Goal: Task Accomplishment & Management: Use online tool/utility

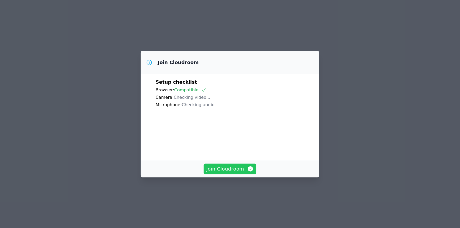
click at [224, 173] on span "Join Cloudroom" at bounding box center [229, 169] width 47 height 7
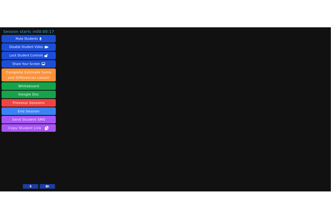
scroll to position [18, 0]
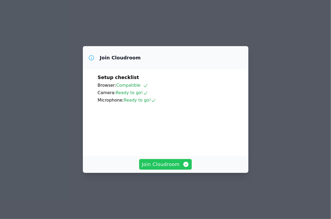
click at [172, 168] on span "Join Cloudroom" at bounding box center [165, 164] width 47 height 7
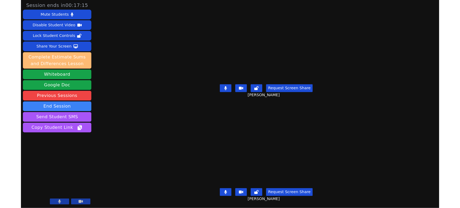
scroll to position [18, 0]
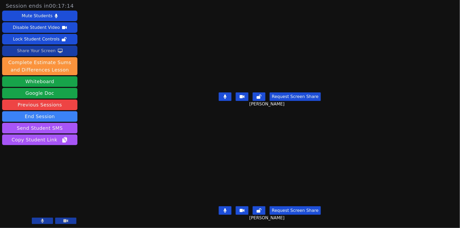
click at [51, 55] on div "Share Your Screen" at bounding box center [36, 51] width 39 height 8
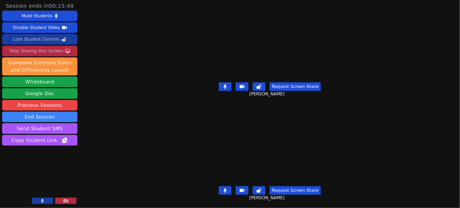
scroll to position [38, 0]
click at [224, 84] on icon at bounding box center [225, 86] width 3 height 4
click at [224, 188] on icon at bounding box center [225, 190] width 3 height 4
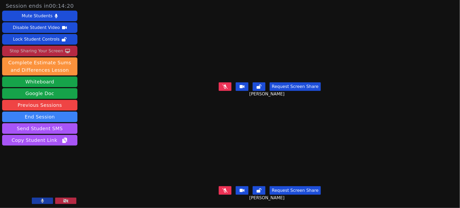
click at [219, 186] on button at bounding box center [225, 190] width 13 height 8
click at [224, 84] on icon at bounding box center [225, 86] width 3 height 4
click at [221, 186] on button at bounding box center [225, 190] width 13 height 8
click at [224, 84] on icon at bounding box center [225, 86] width 3 height 4
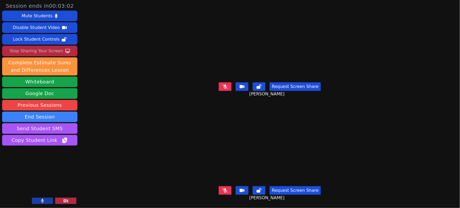
click at [223, 188] on icon at bounding box center [225, 190] width 5 height 4
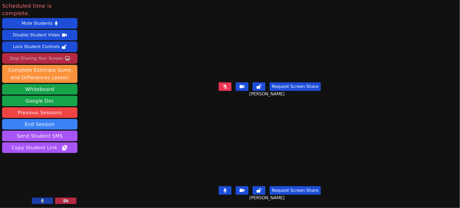
click at [224, 188] on icon at bounding box center [225, 190] width 3 height 4
click at [53, 129] on button "End Session" at bounding box center [39, 124] width 75 height 11
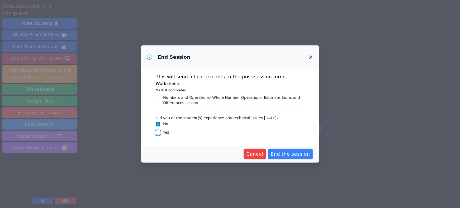
click at [156, 135] on input "Yes" at bounding box center [158, 133] width 4 height 4
checkbox input "true"
checkbox input "false"
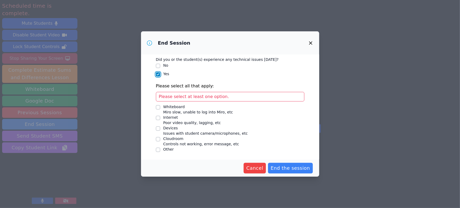
scroll to position [76, 0]
click at [156, 105] on input "Whiteboard Miro slow, unable to log into Miro, etc" at bounding box center [158, 107] width 4 height 4
checkbox input "true"
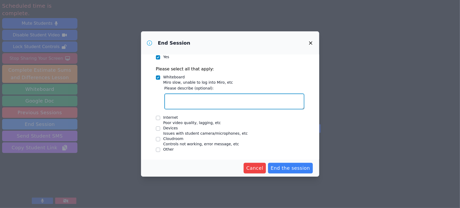
click at [176, 109] on textarea "Whiteboard Miro slow, unable to log into Miro, etc" at bounding box center [235, 101] width 140 height 16
type textarea "Alaynah could not get whiteboard to load for a long time; same as on Wed. this …"
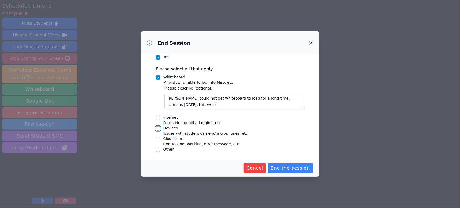
click at [156, 126] on input "Devices Issues with student camera/microphones, etc" at bounding box center [158, 128] width 4 height 4
checkbox input "true"
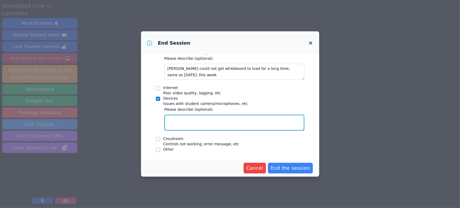
click at [192, 131] on textarea "Devices Issues with student camera/microphones, etc" at bounding box center [235, 123] width 140 height 16
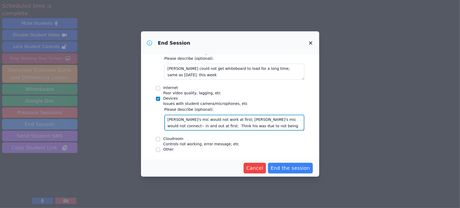
type textarea "Alaynah's mic would not work at first; Jayden's mic would not connect-- in and …"
